Goal: Communication & Community: Share content

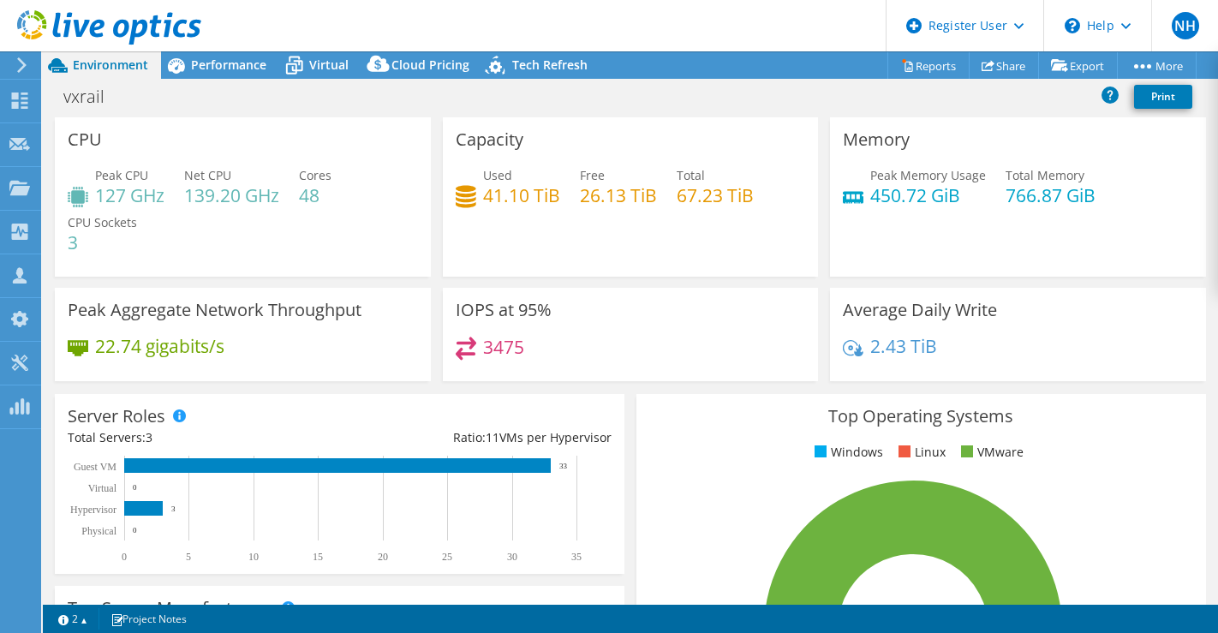
select select "USD"
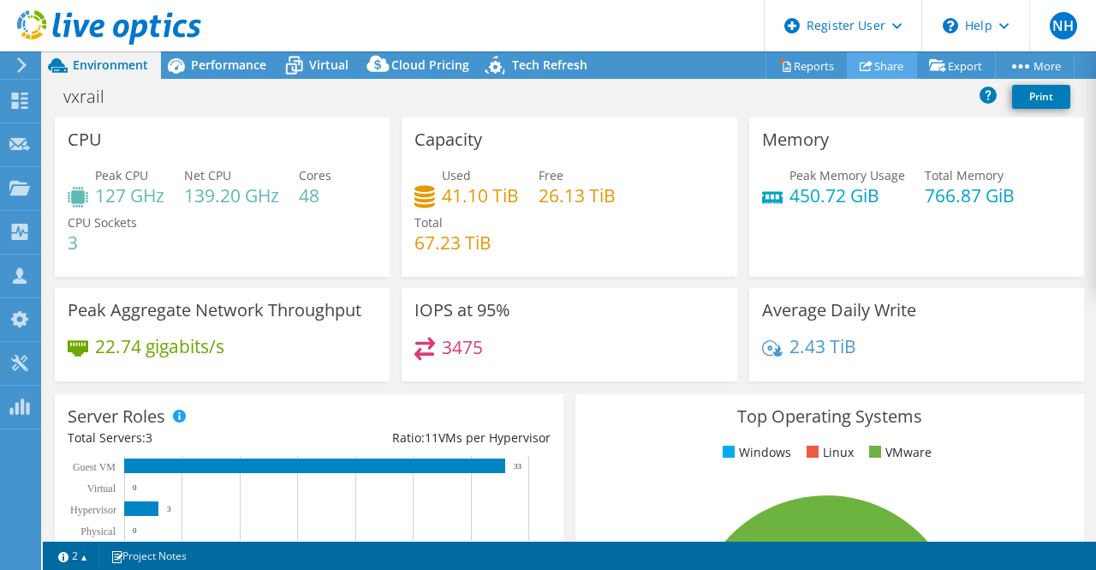
click at [896, 65] on link "Share" at bounding box center [882, 65] width 70 height 27
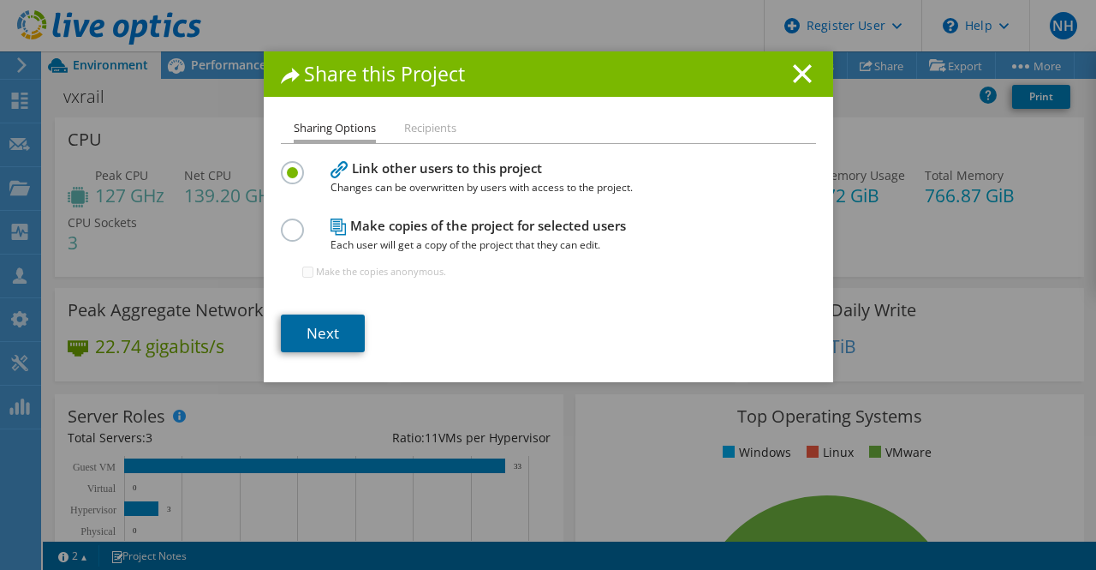
click at [325, 323] on link "Next" at bounding box center [323, 333] width 84 height 38
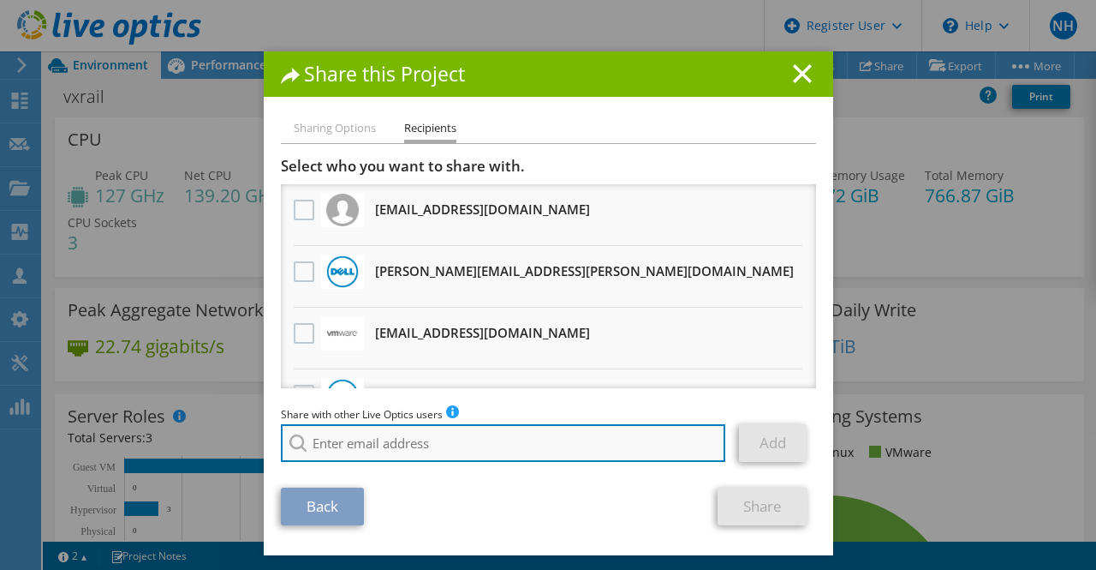
click at [341, 436] on input "search" at bounding box center [503, 443] width 445 height 38
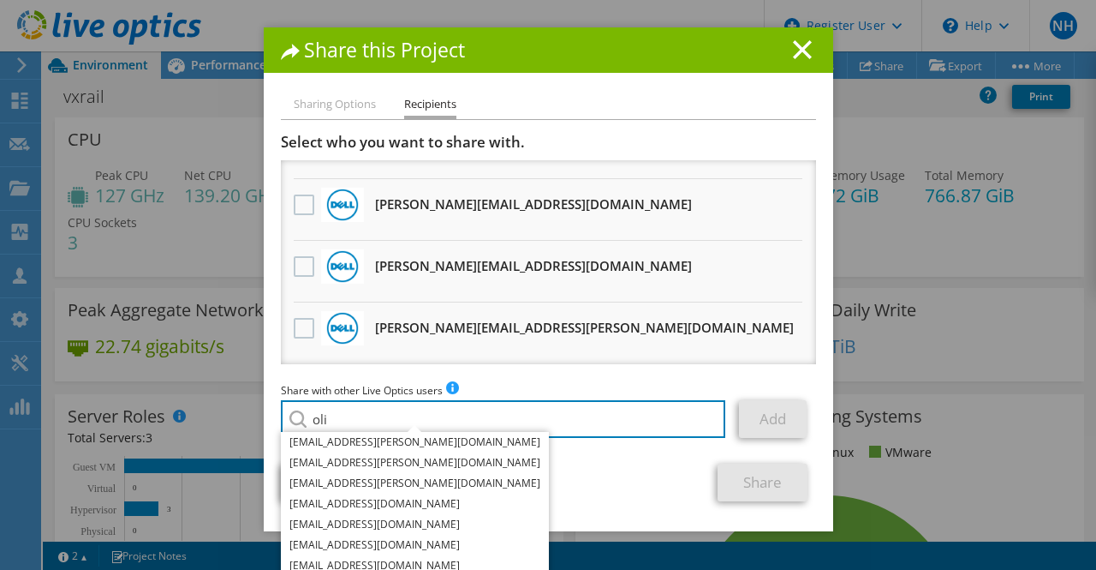
scroll to position [22, 0]
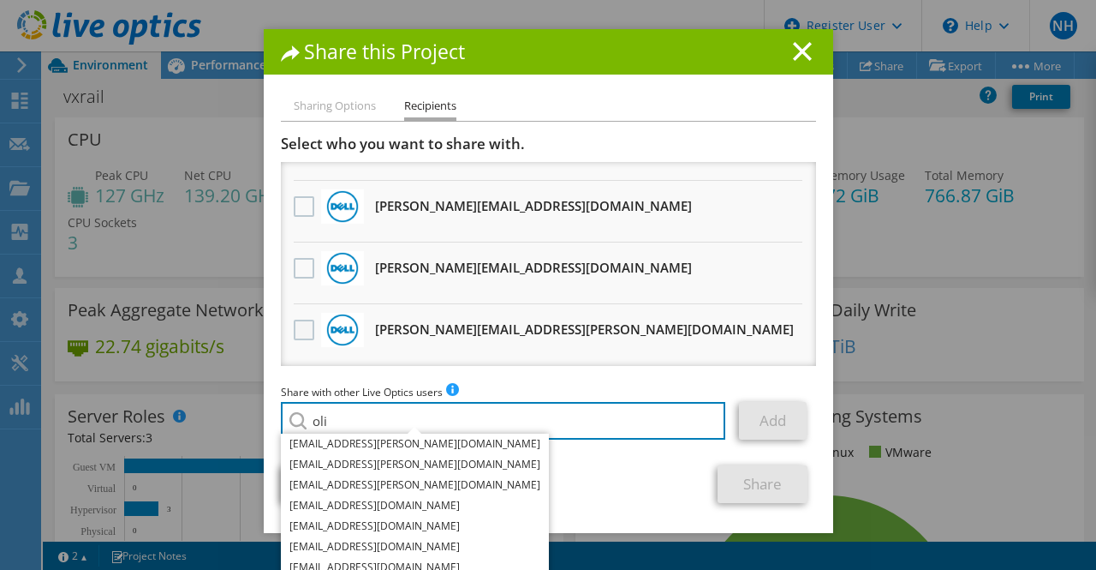
type input "oli"
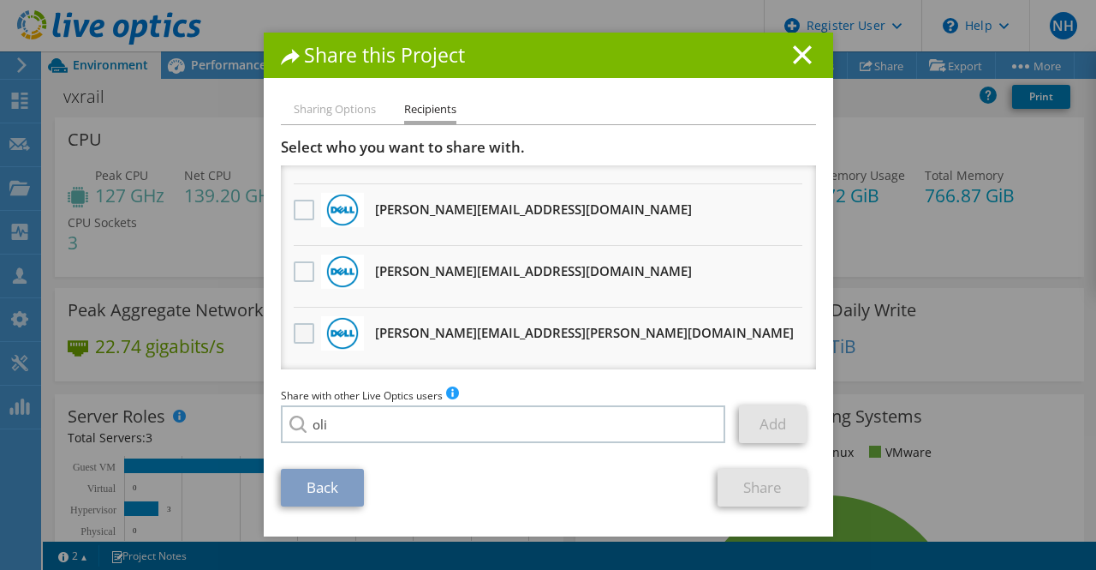
click at [294, 327] on label at bounding box center [306, 333] width 25 height 21
click at [0, 0] on input "checkbox" at bounding box center [0, 0] width 0 height 0
click at [778, 484] on link "Share" at bounding box center [763, 488] width 90 height 38
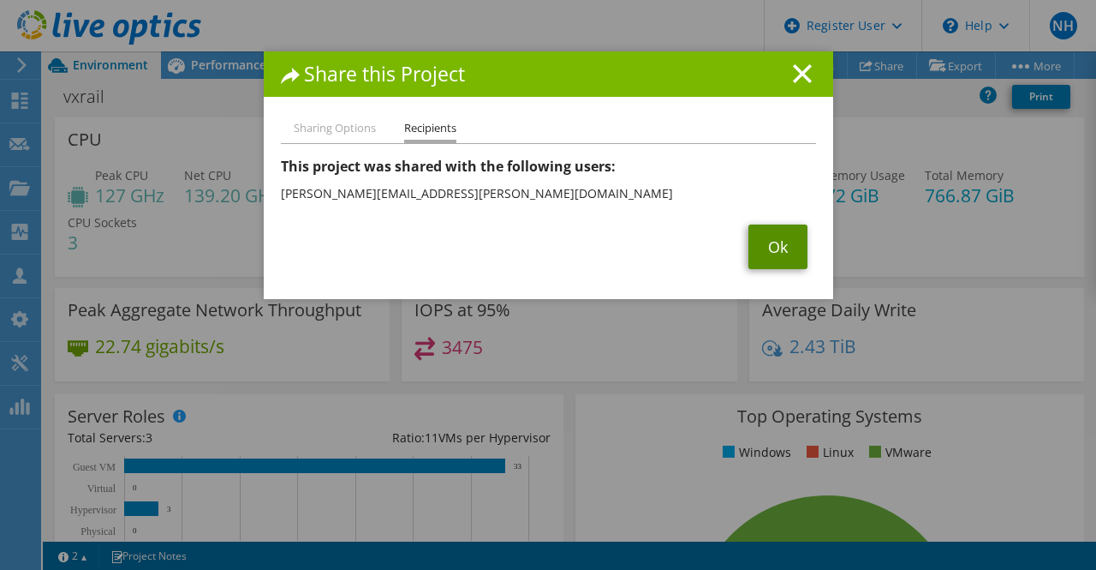
click at [780, 229] on link "Ok" at bounding box center [778, 246] width 59 height 45
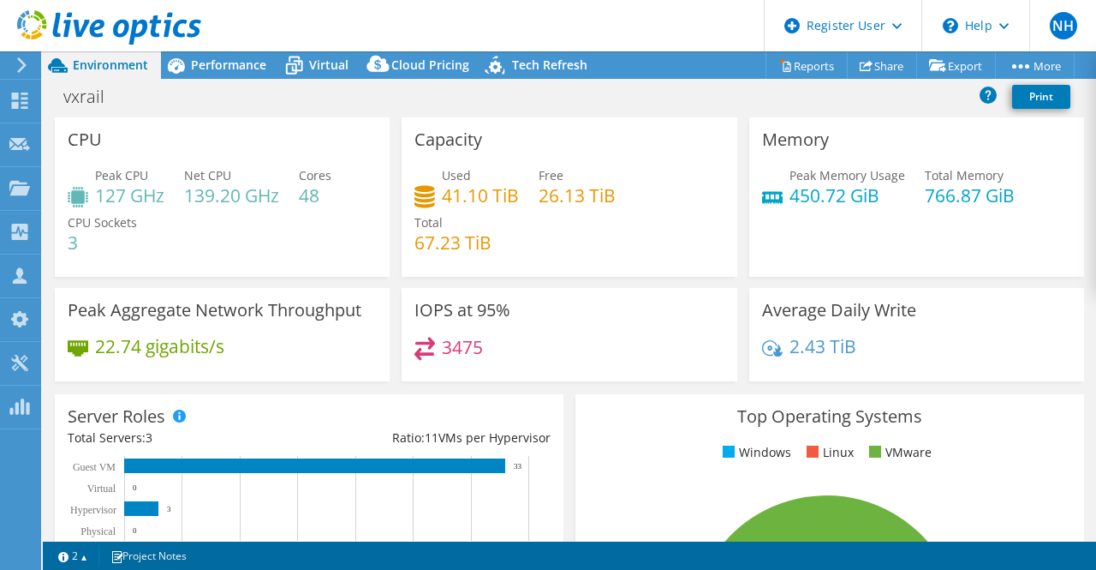
click at [13, 63] on div at bounding box center [18, 64] width 19 height 15
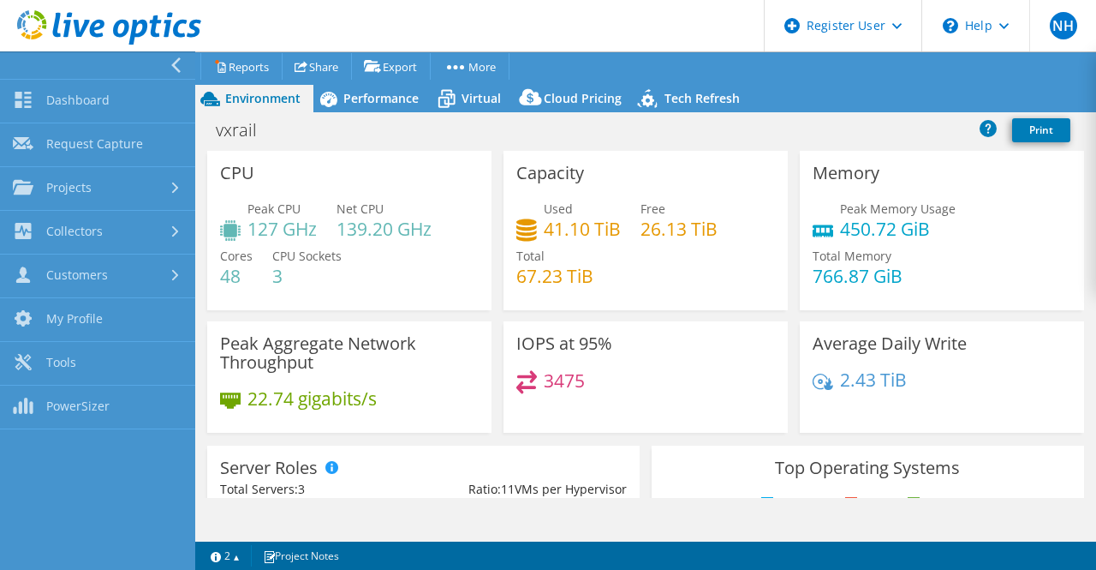
click at [188, 63] on div at bounding box center [179, 64] width 19 height 15
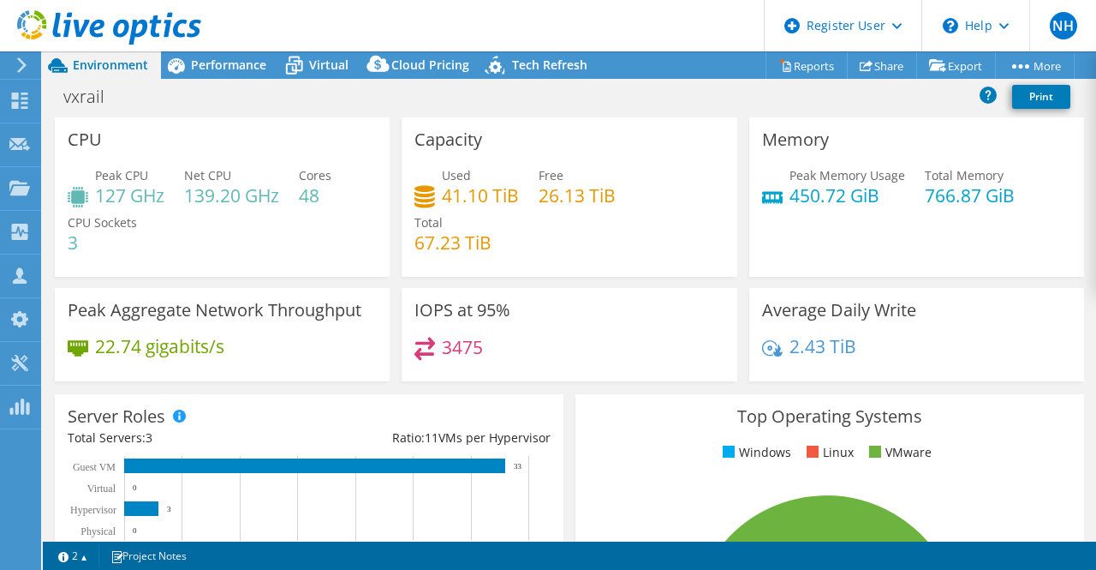
click at [69, 13] on use at bounding box center [109, 27] width 184 height 34
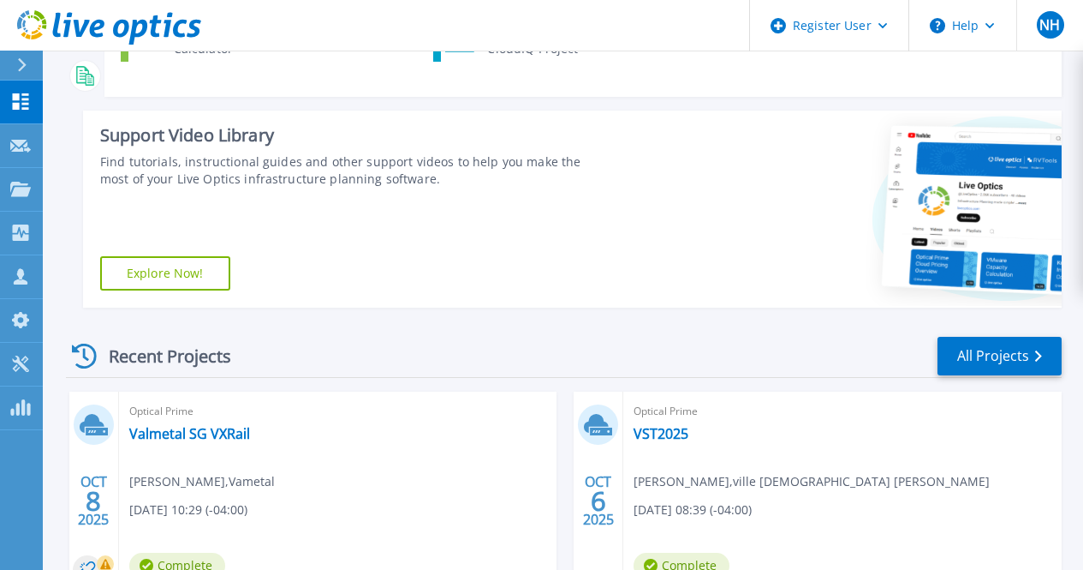
scroll to position [439, 0]
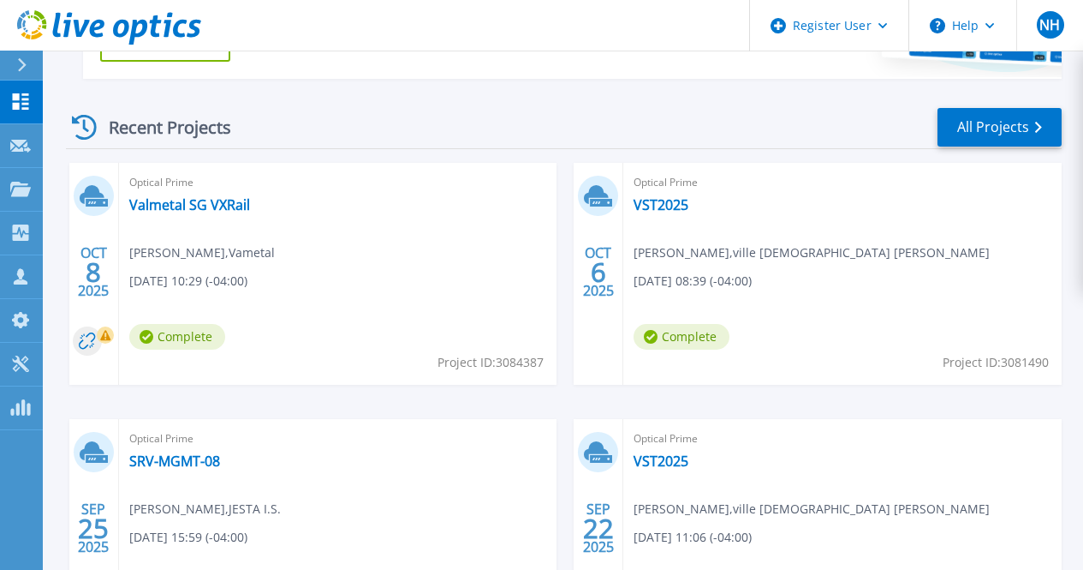
click at [558, 419] on div "Optical Prime SRV-MGMT-08 Sebastien Labrie , JESTA I.S. 09/25/2025, 15:59 (-04:…" at bounding box center [338, 530] width 439 height 222
click at [220, 452] on link "SRV-MGMT-08" at bounding box center [174, 460] width 91 height 17
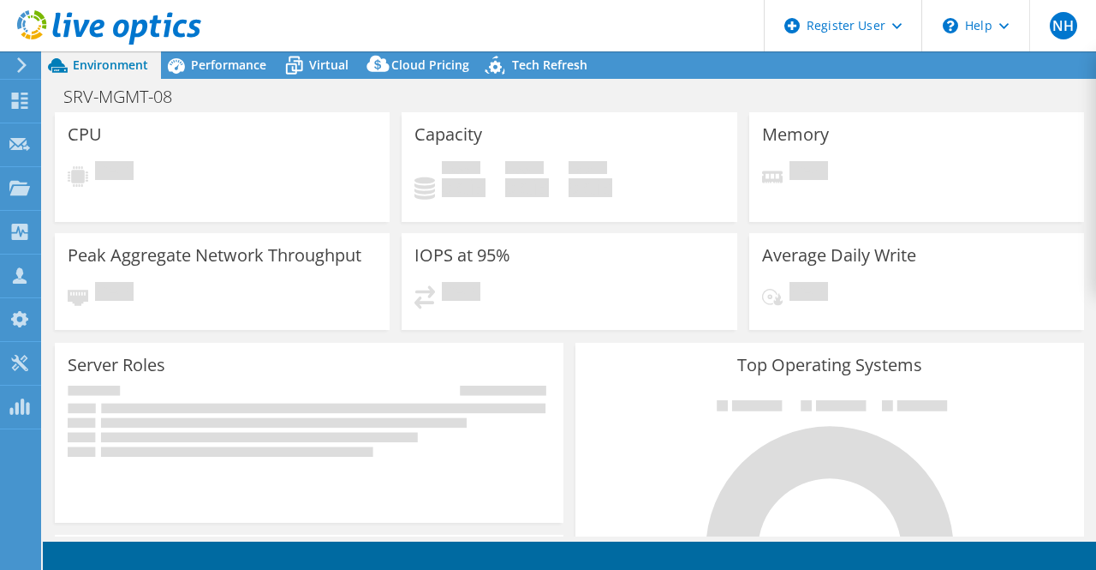
select select "[GEOGRAPHIC_DATA]"
select select "CAD"
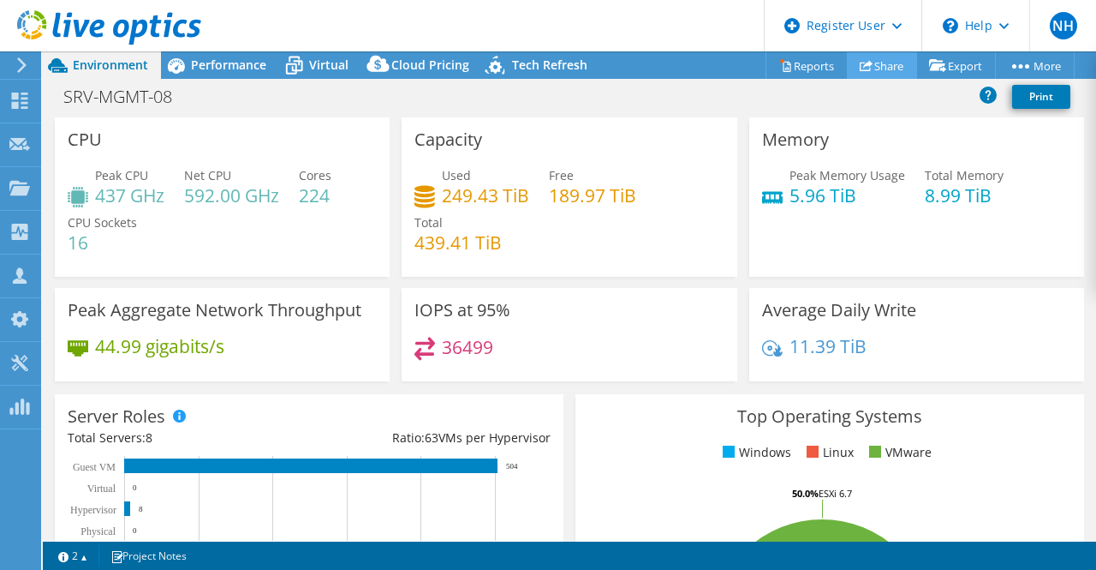
click at [862, 72] on link "Share" at bounding box center [882, 65] width 70 height 27
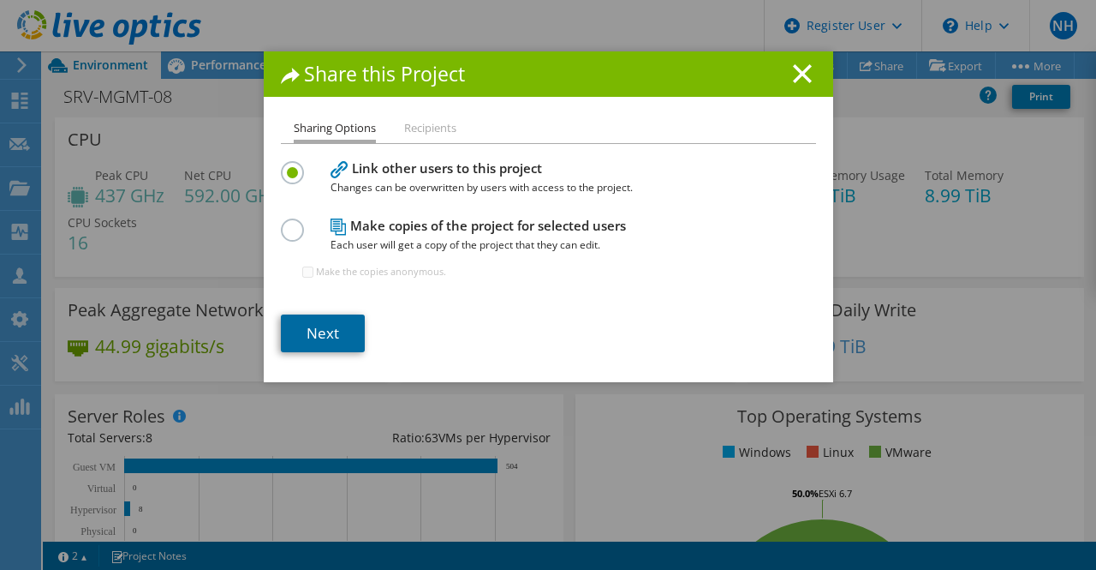
click at [330, 348] on link "Next" at bounding box center [323, 333] width 84 height 38
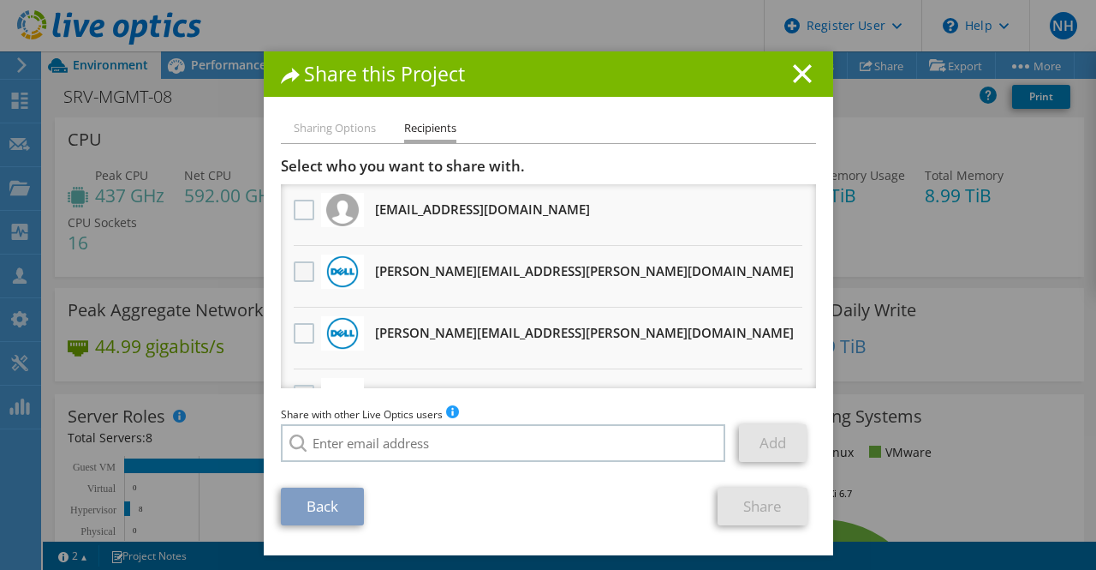
click at [299, 281] on label at bounding box center [306, 271] width 25 height 21
click at [0, 0] on input "checkbox" at bounding box center [0, 0] width 0 height 0
click at [724, 517] on link "Share" at bounding box center [763, 506] width 90 height 38
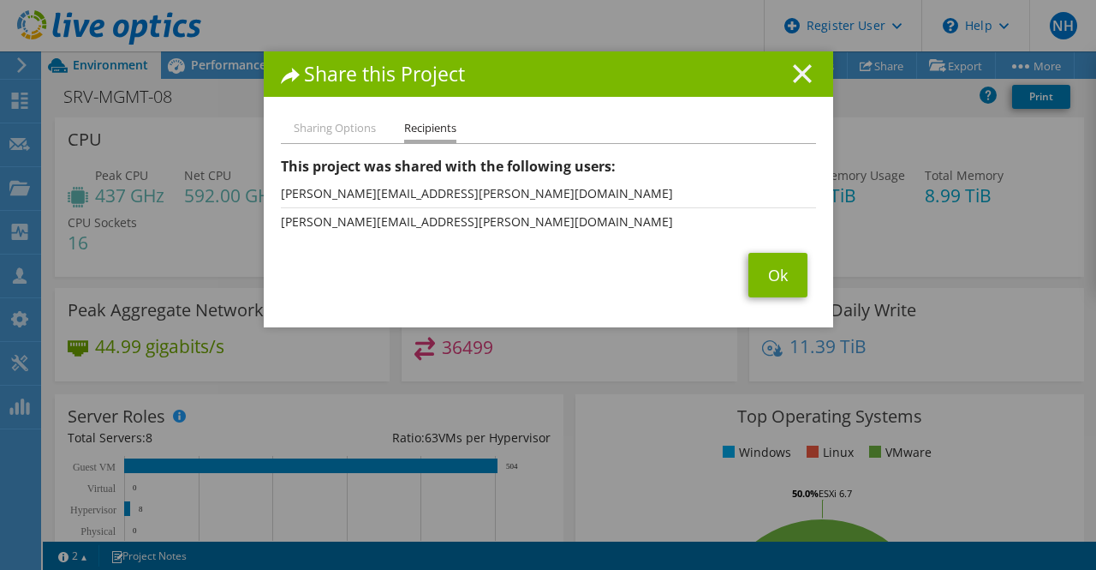
click at [794, 79] on line at bounding box center [802, 73] width 17 height 17
